Goal: Check status: Check status

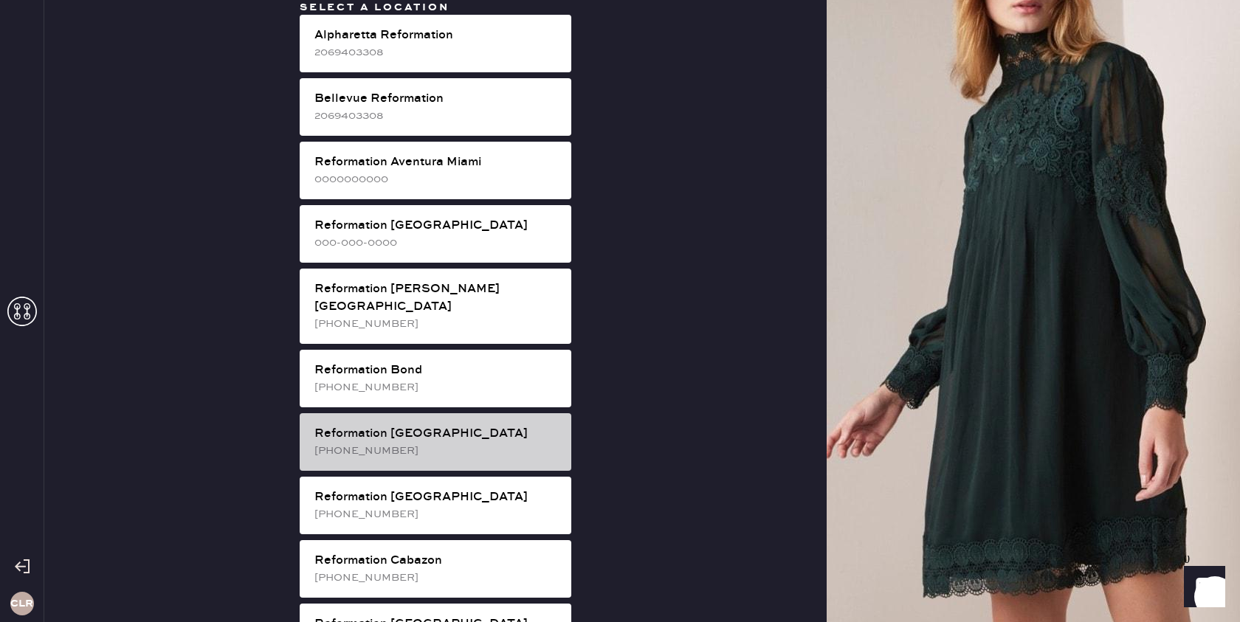
click at [417, 425] on div "Reformation [GEOGRAPHIC_DATA]" at bounding box center [436, 434] width 245 height 18
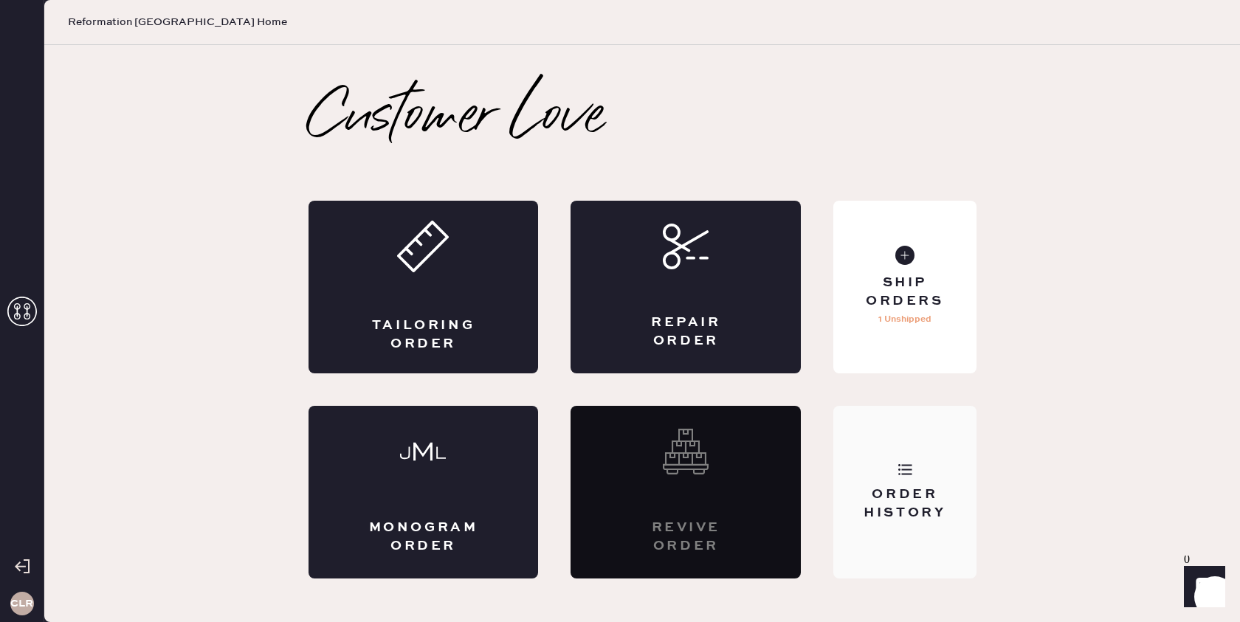
click at [920, 478] on div "Order History" at bounding box center [904, 492] width 142 height 173
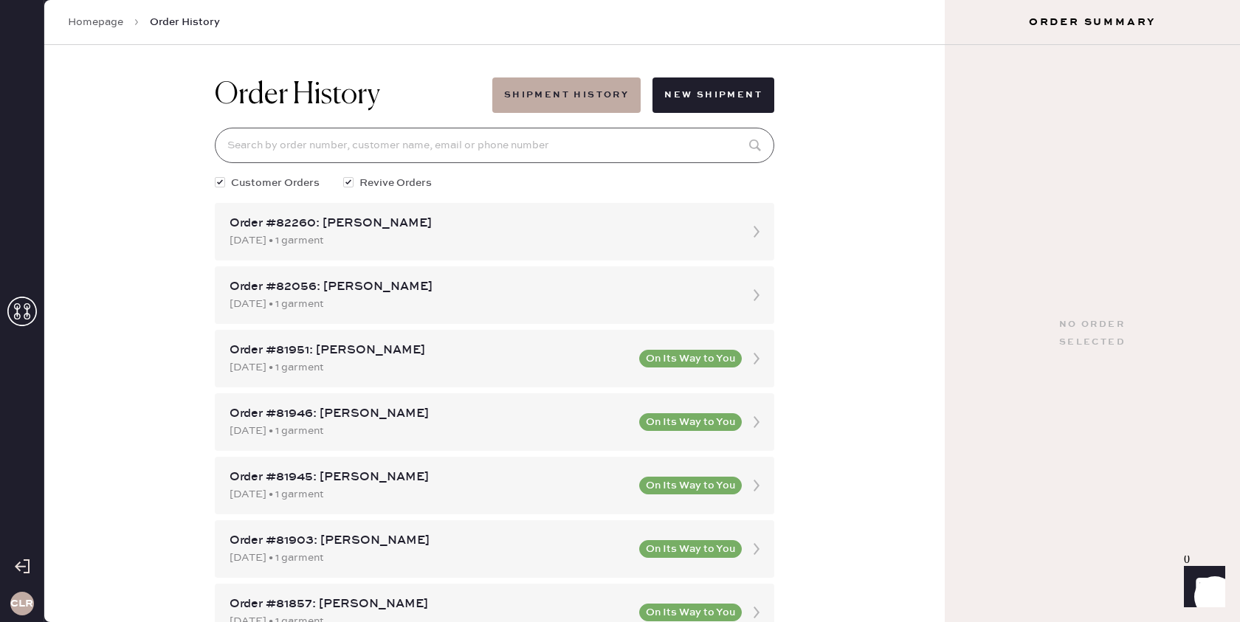
click at [544, 146] on input at bounding box center [494, 145] width 559 height 35
paste input "82388"
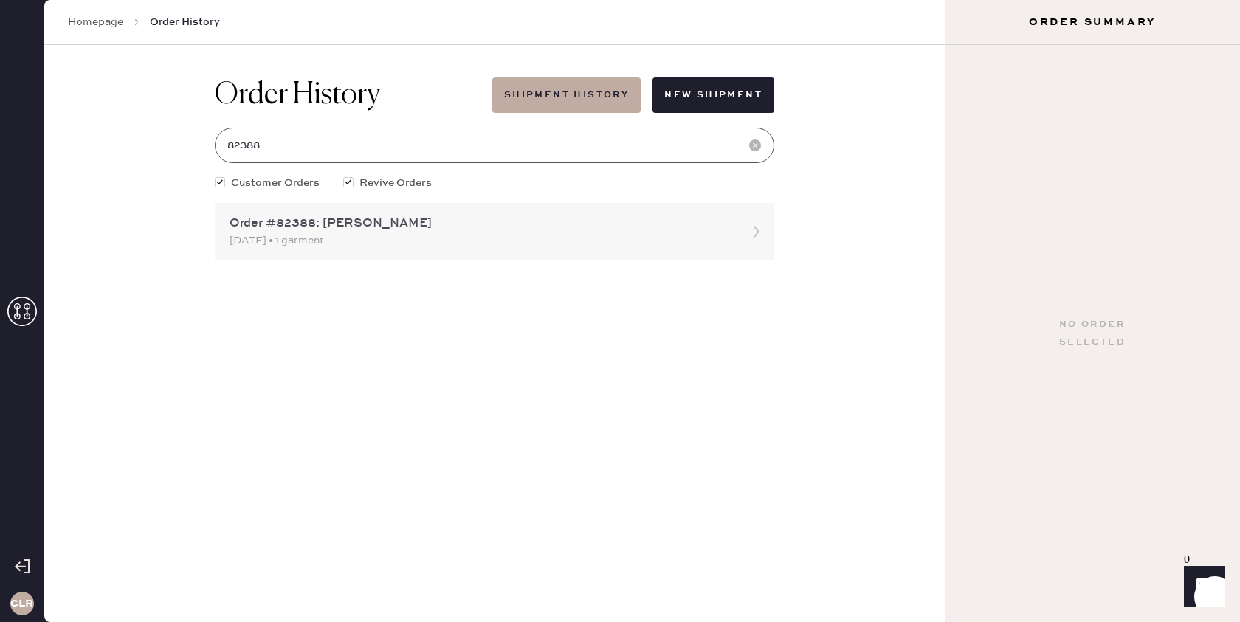
type input "82388"
click at [754, 230] on icon at bounding box center [757, 232] width 30 height 30
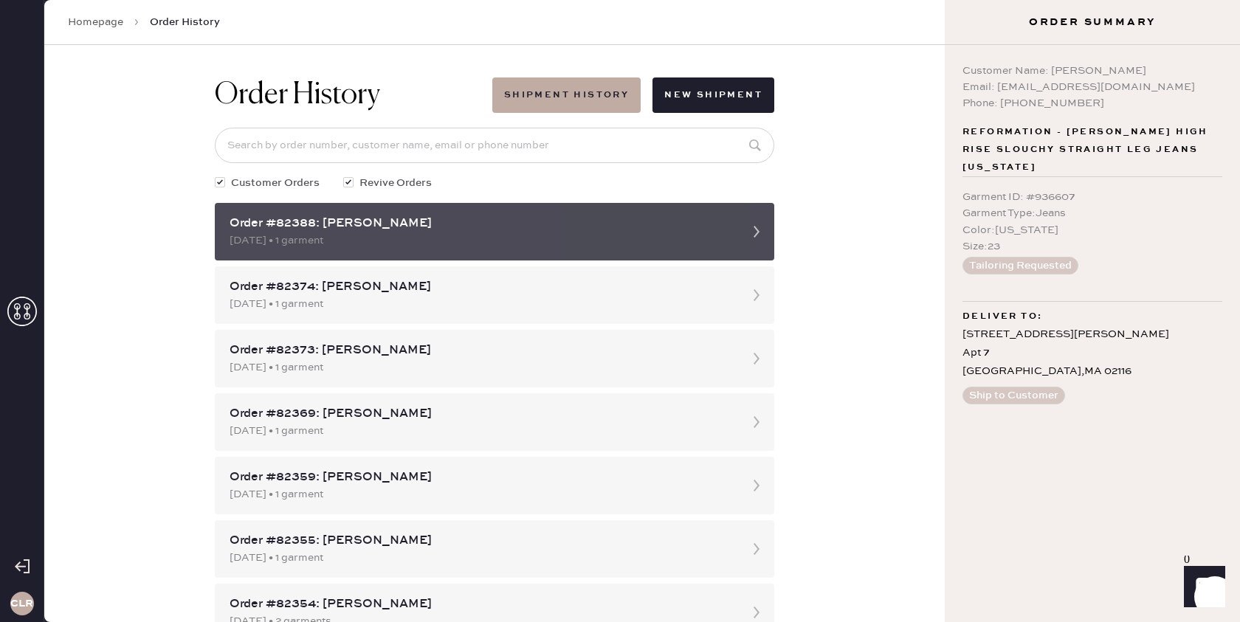
click at [523, 227] on div "Order #82388: [PERSON_NAME]" at bounding box center [481, 224] width 503 height 18
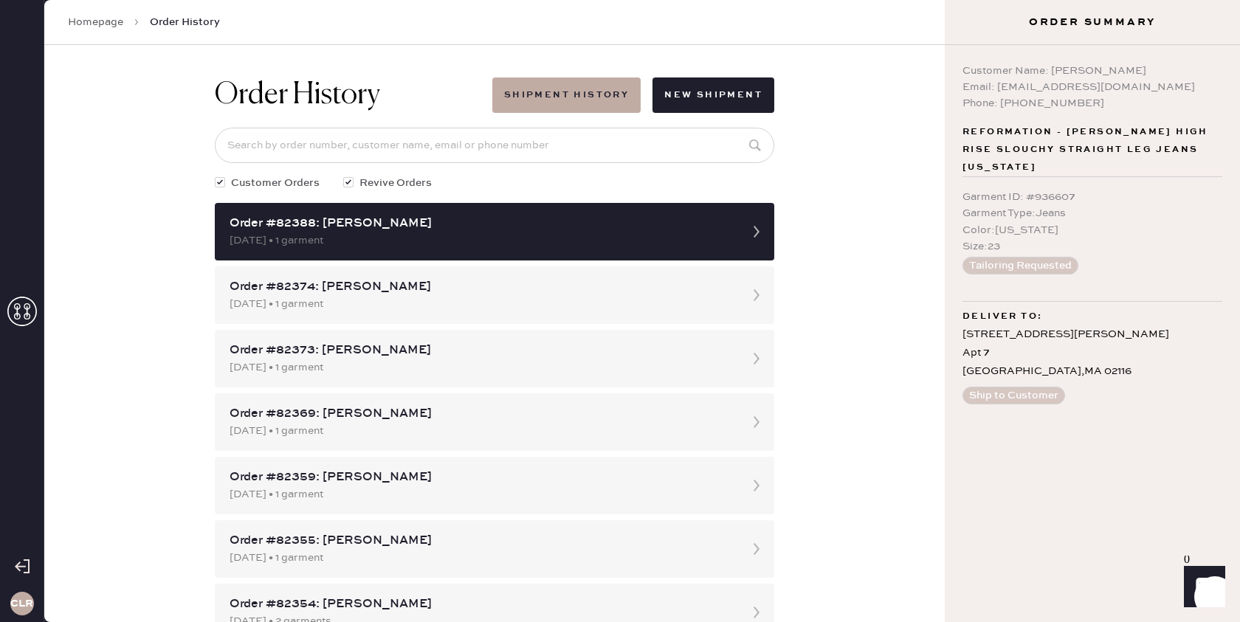
click at [18, 310] on icon at bounding box center [22, 312] width 30 height 30
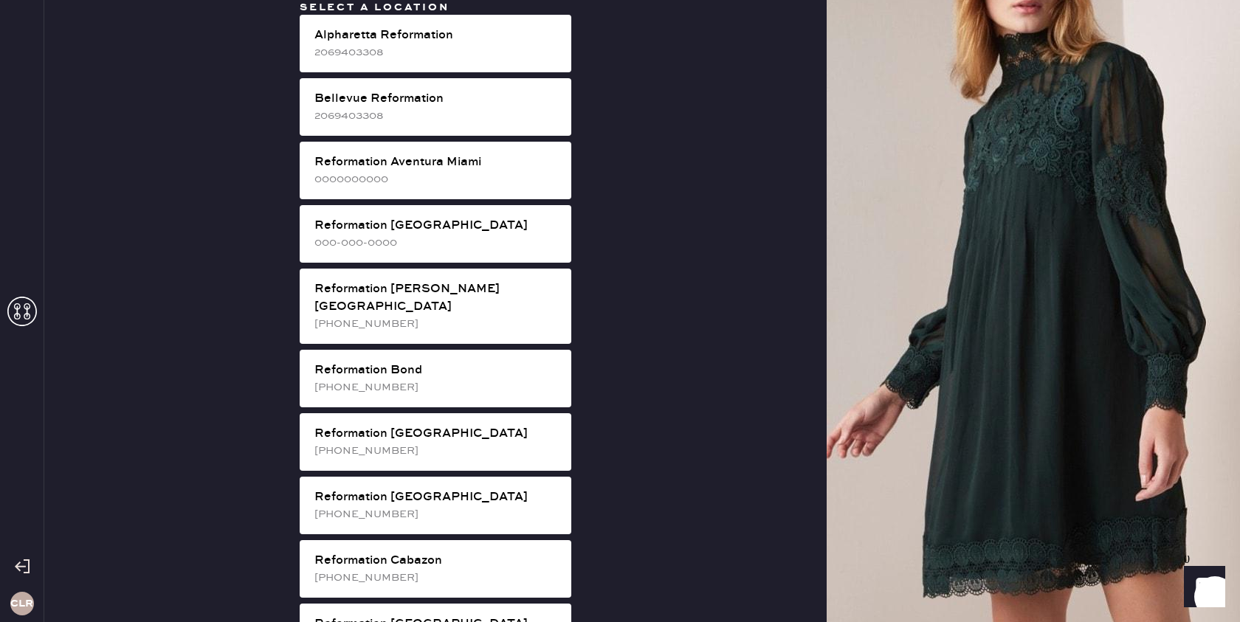
scroll to position [2263, 0]
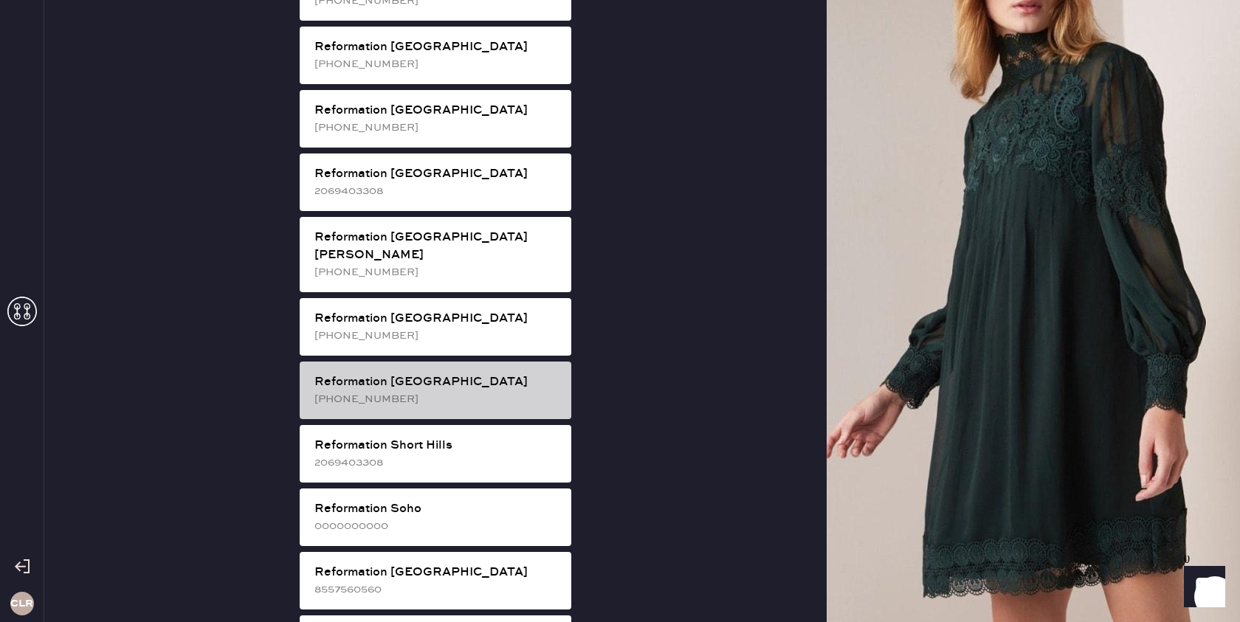
click at [515, 373] on div "Reformation [GEOGRAPHIC_DATA]" at bounding box center [436, 382] width 245 height 18
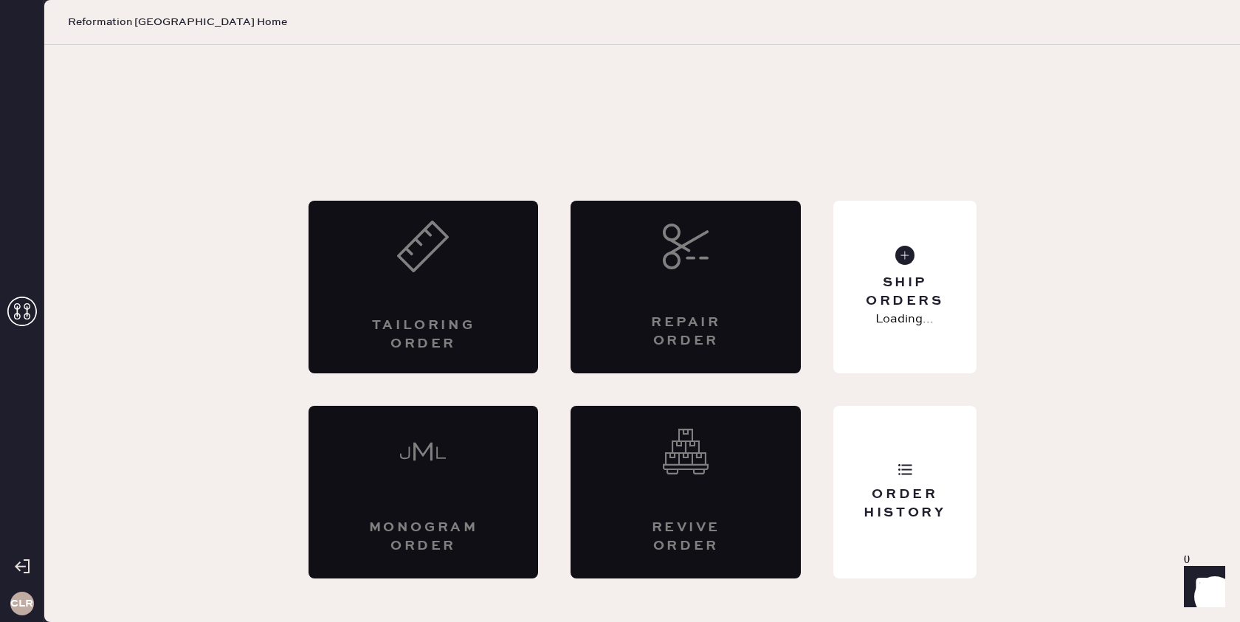
scroll to position [0, 0]
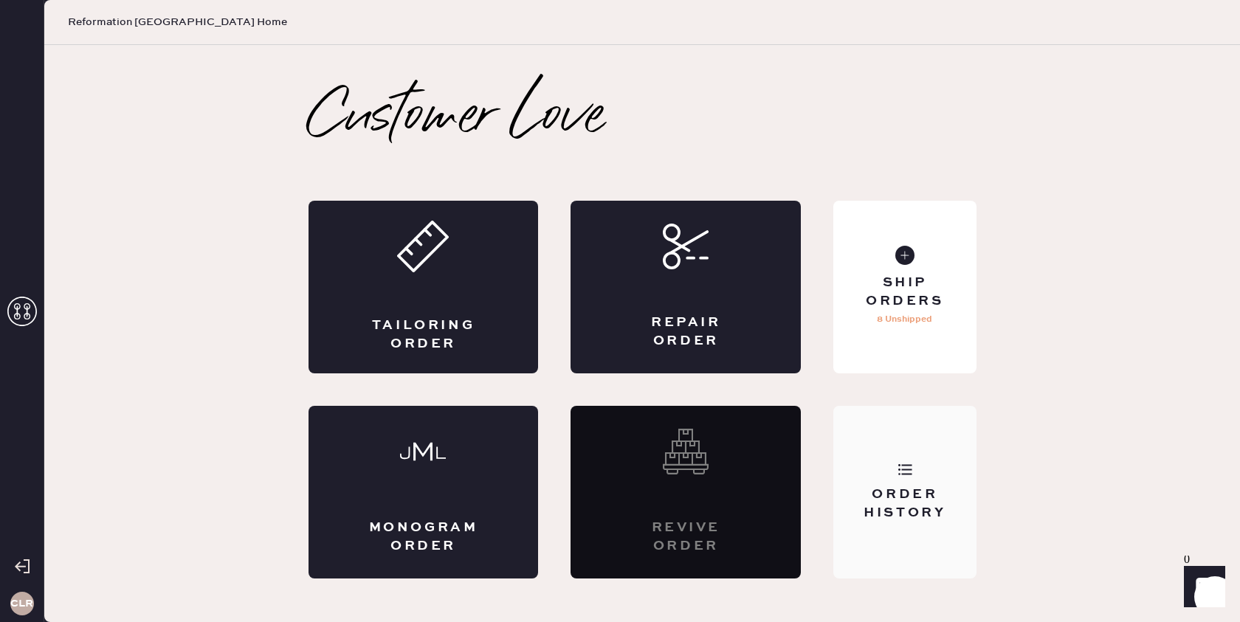
click at [924, 464] on div "Order History" at bounding box center [904, 492] width 142 height 173
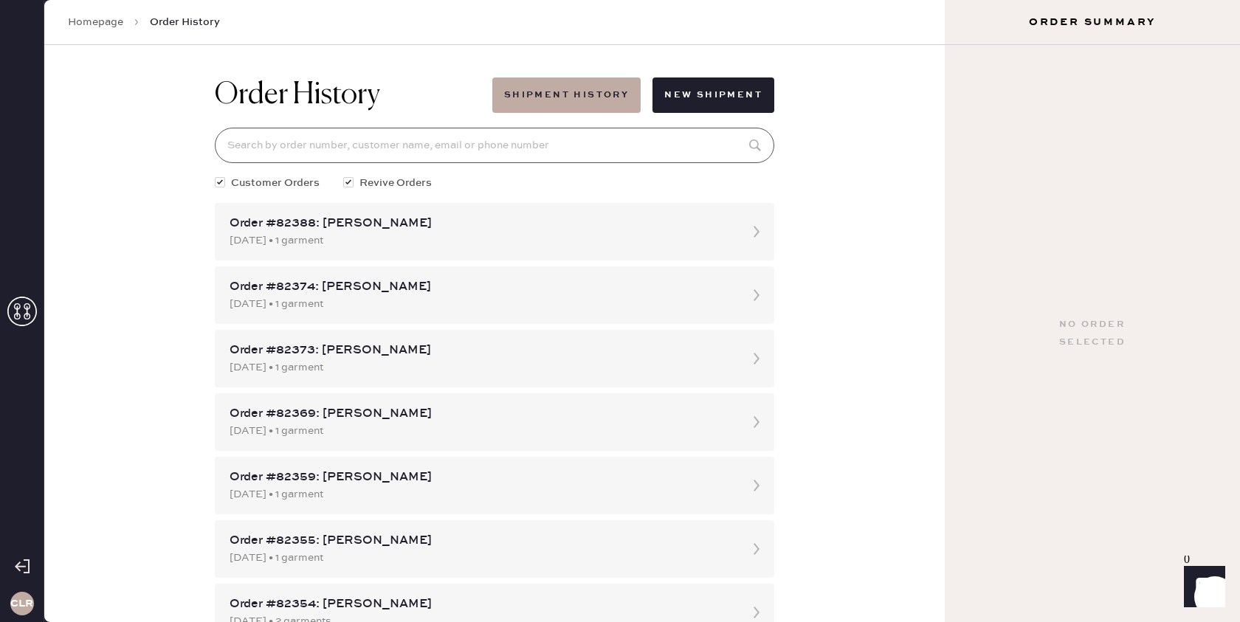
click at [533, 147] on input at bounding box center [494, 145] width 559 height 35
paste input "[EMAIL_ADDRESS][DOMAIN_NAME]"
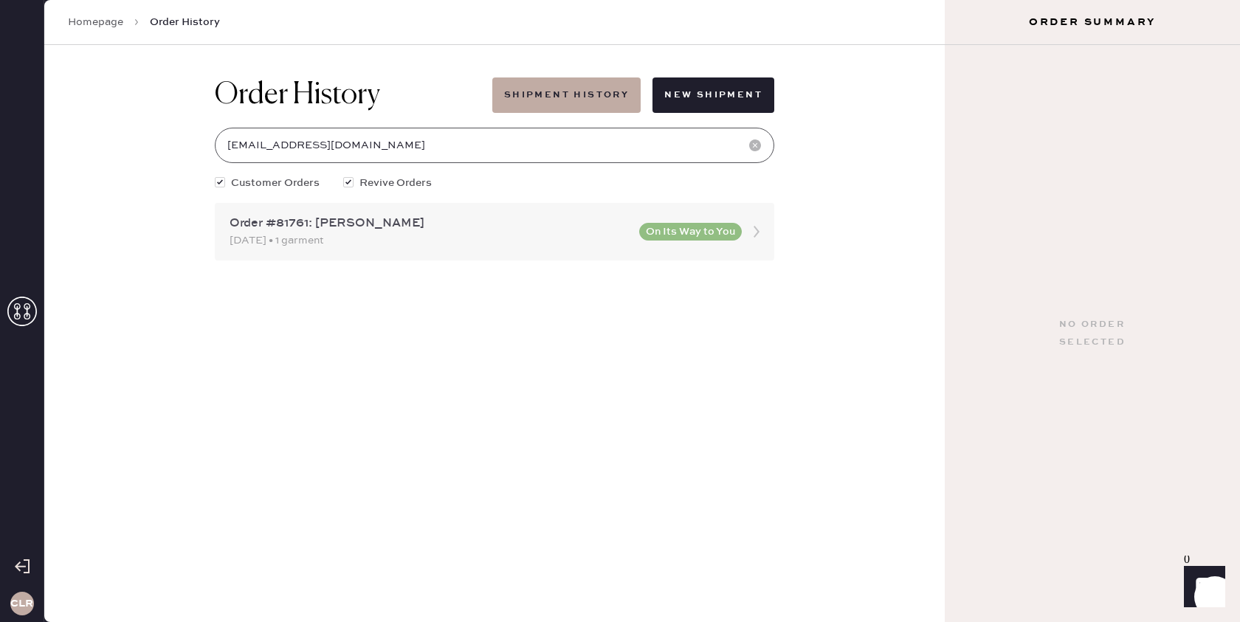
type input "[EMAIL_ADDRESS][DOMAIN_NAME]"
drag, startPoint x: 308, startPoint y: 223, endPoint x: 227, endPoint y: 224, distance: 80.5
click at [227, 224] on div "Order #81761: [PERSON_NAME] [DATE] • 1 garment On Its Way to You" at bounding box center [494, 232] width 559 height 58
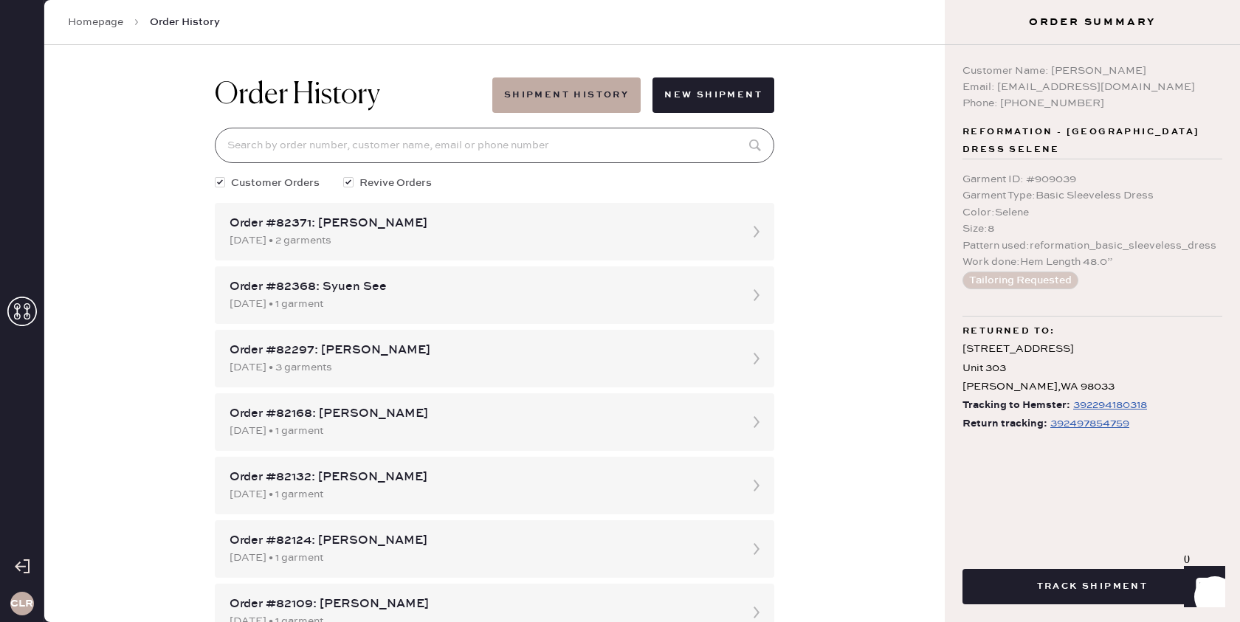
click at [371, 142] on input at bounding box center [494, 145] width 559 height 35
paste input "[EMAIL_ADDRESS][DOMAIN_NAME]"
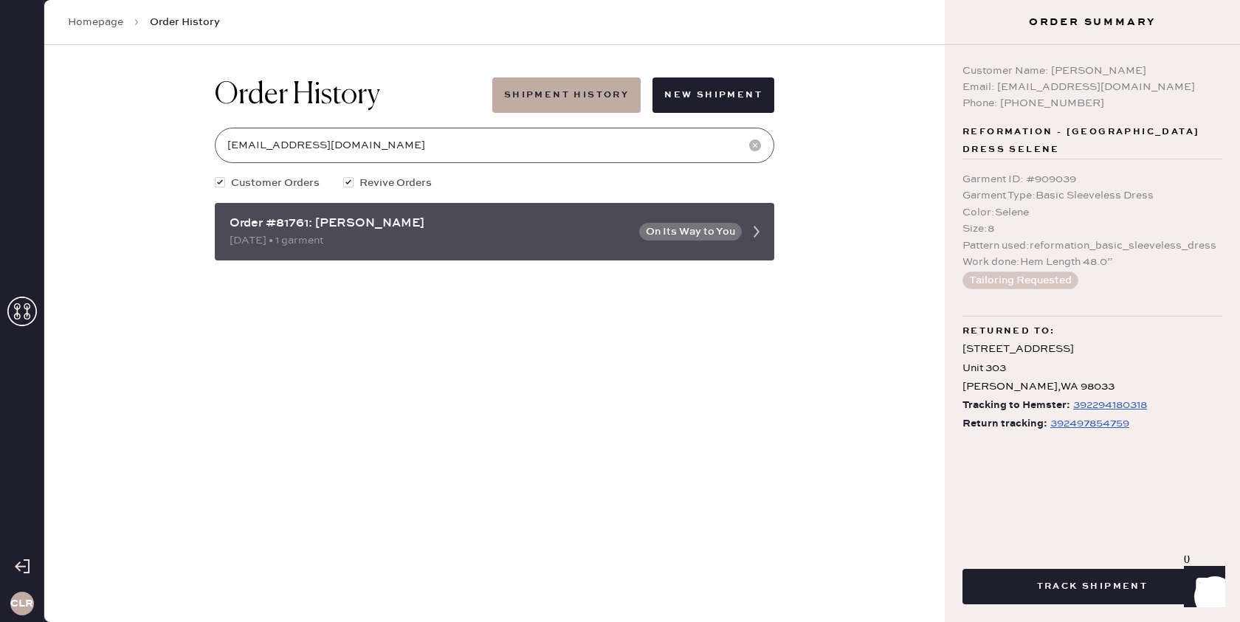
type input "[EMAIL_ADDRESS][DOMAIN_NAME]"
drag, startPoint x: 300, startPoint y: 221, endPoint x: 227, endPoint y: 222, distance: 73.1
click at [226, 223] on div "Order #81761: [PERSON_NAME] [DATE] • 1 garment On Its Way to You" at bounding box center [494, 232] width 559 height 58
copy div "Order #81761"
